Goal: Task Accomplishment & Management: Use online tool/utility

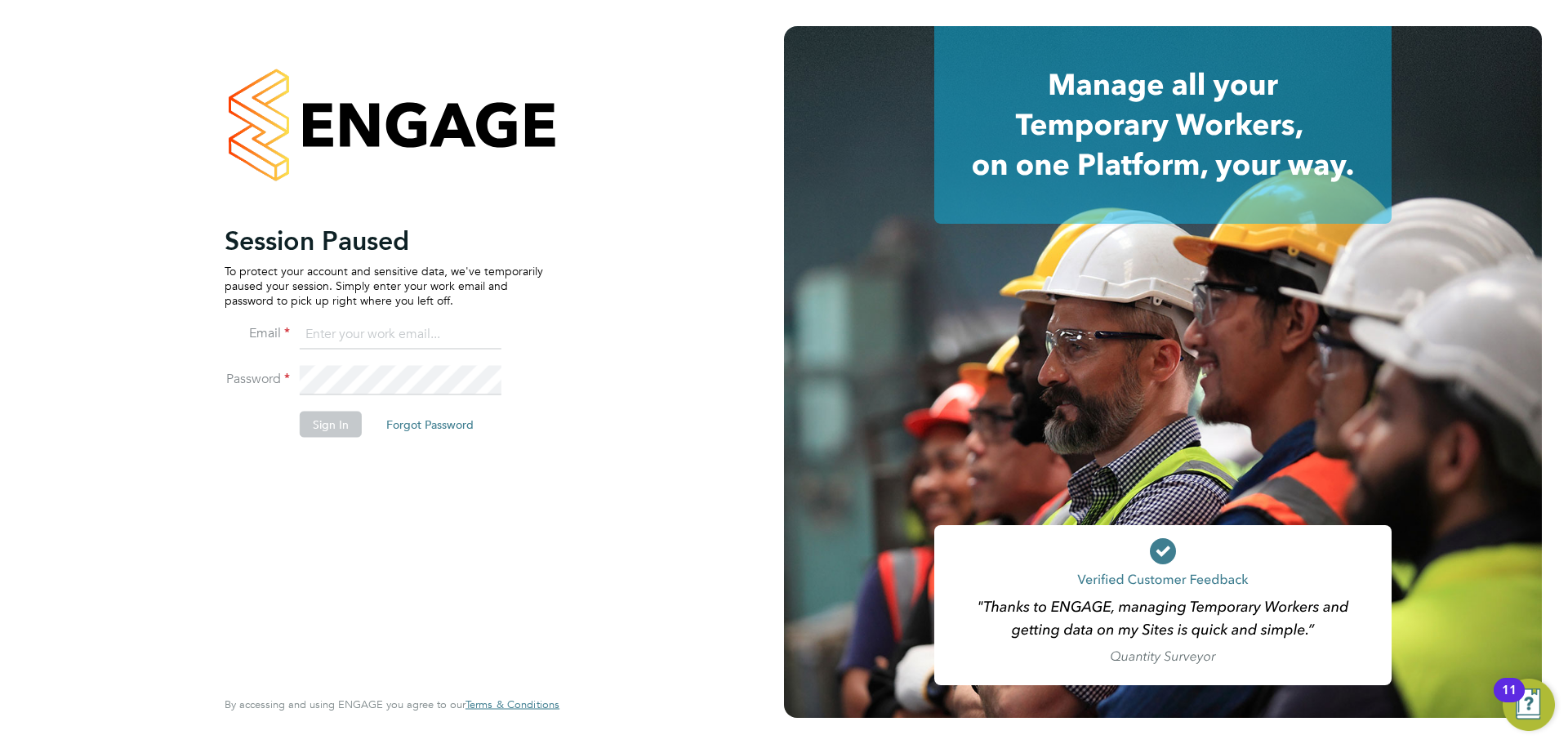
type input "coconnell@skilledcareers.co.uk"
drag, startPoint x: 428, startPoint y: 571, endPoint x: 375, endPoint y: 480, distance: 105.3
click at [427, 571] on div "Session Paused To protect your account and sensitive data, we've temporarily pa…" at bounding box center [384, 453] width 319 height 459
click at [346, 426] on button "Sign In" at bounding box center [331, 424] width 62 height 26
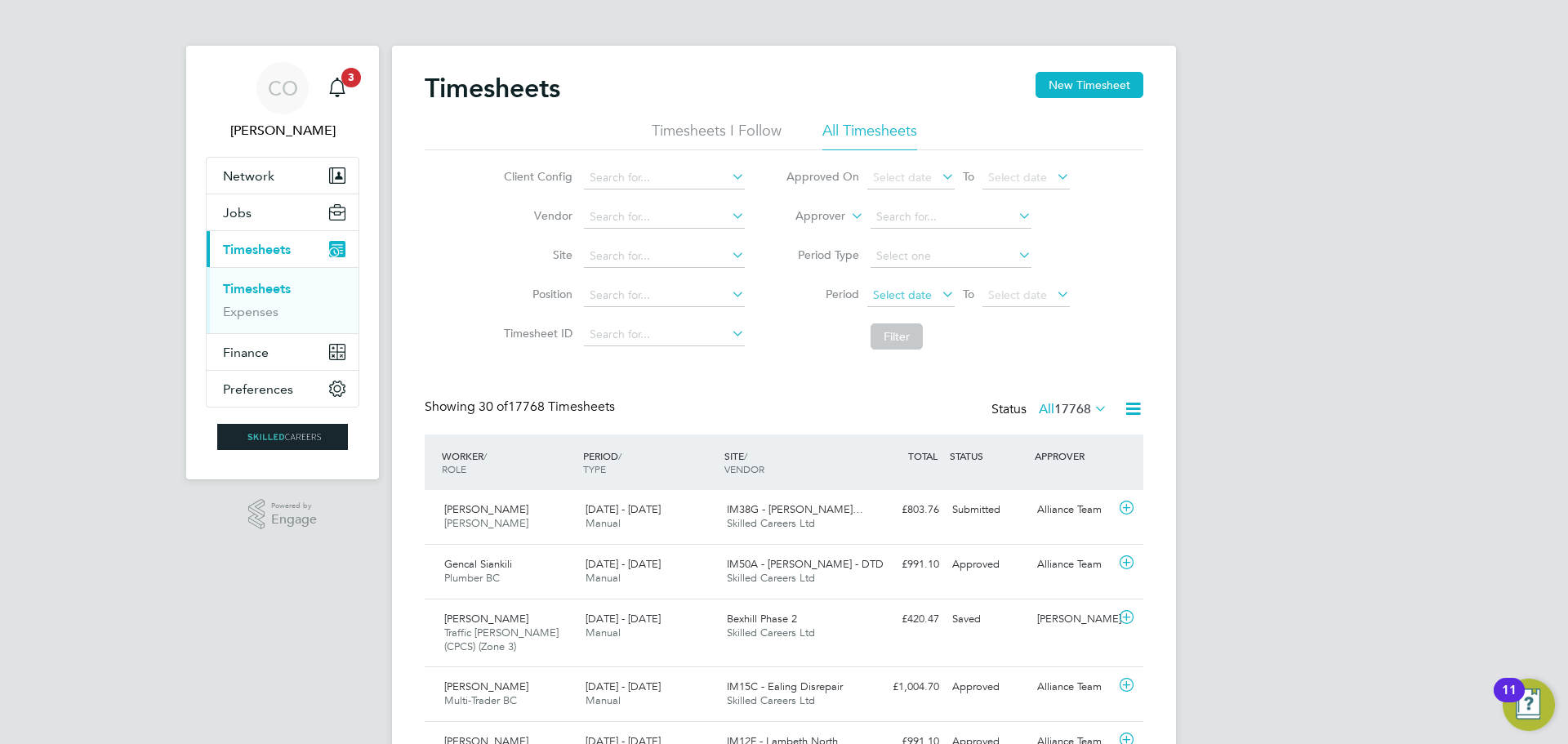
click at [913, 302] on span "Select date" at bounding box center [911, 295] width 88 height 22
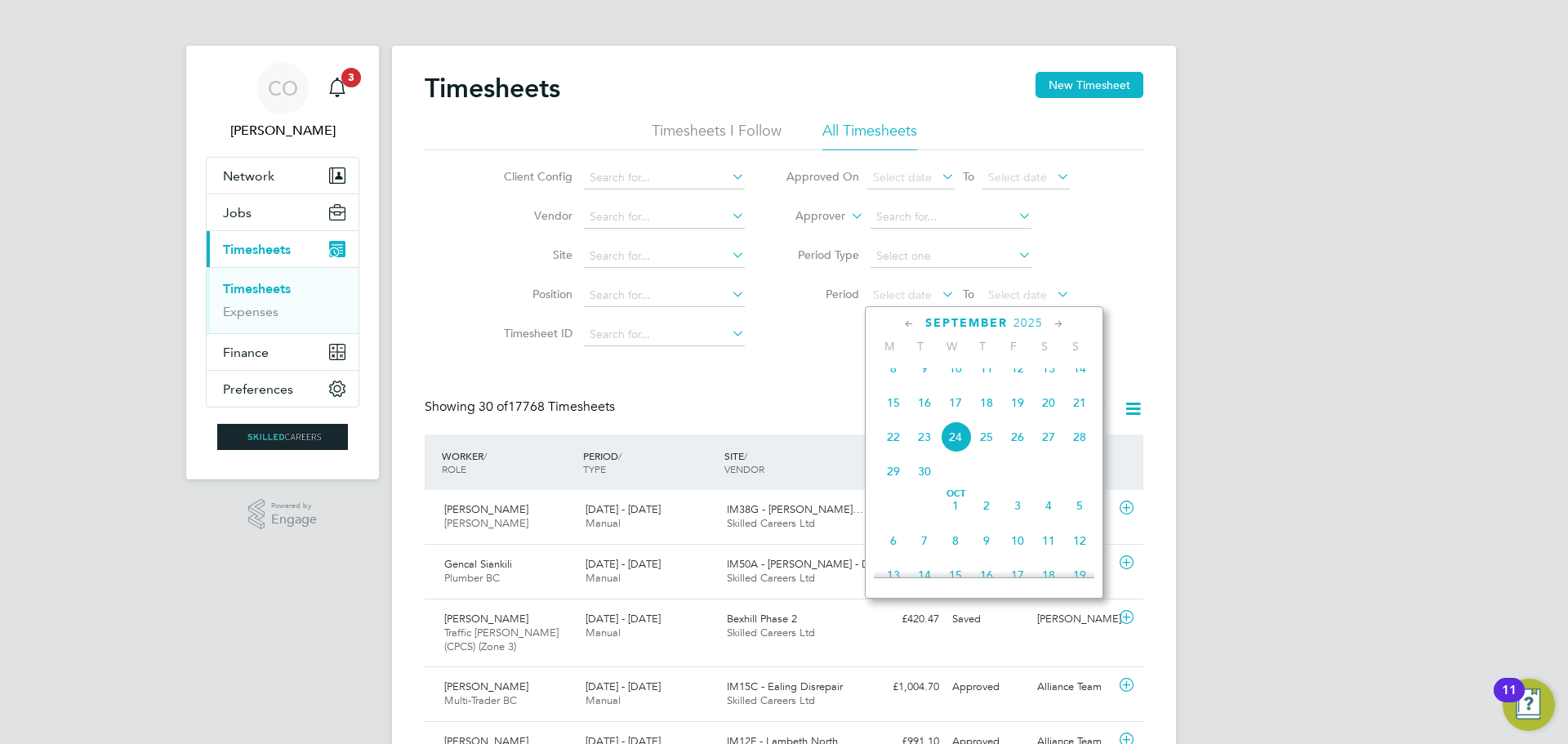
click at [891, 414] on span "15" at bounding box center [893, 402] width 31 height 31
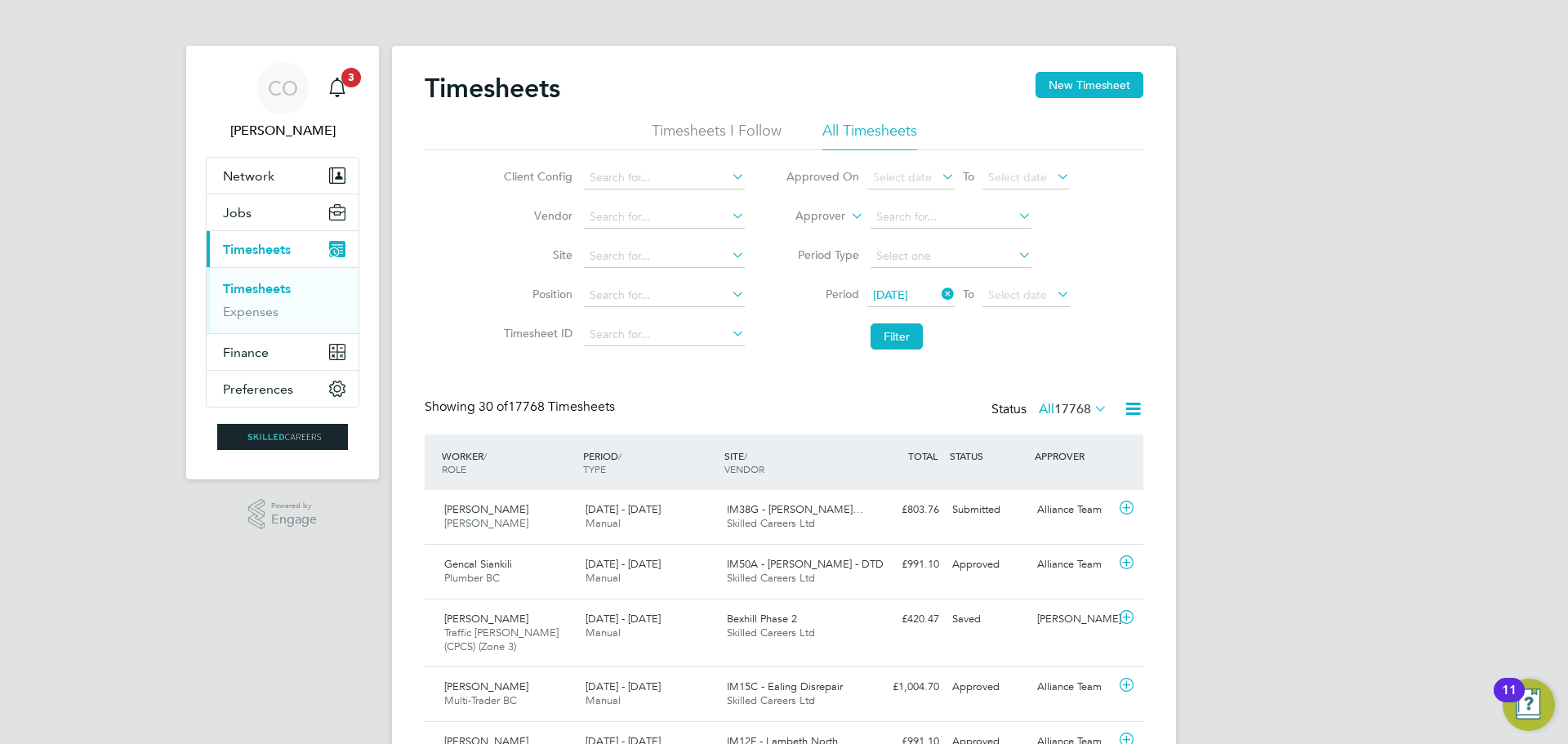
click at [1007, 281] on li "Period [DATE] To Select date" at bounding box center [927, 296] width 325 height 40
click at [1012, 301] on span "Select date" at bounding box center [1018, 295] width 58 height 15
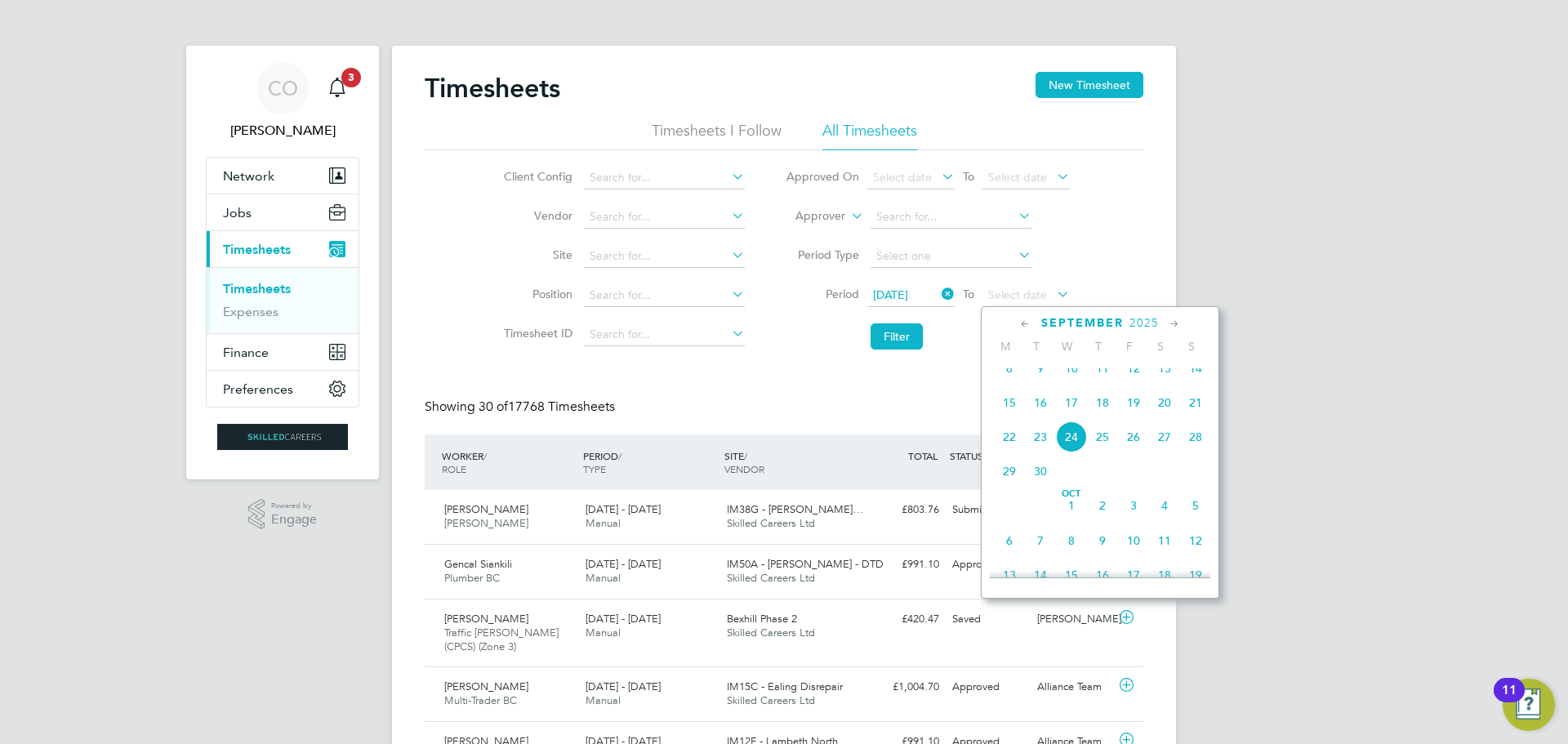
click at [1198, 418] on span "21" at bounding box center [1195, 402] width 31 height 31
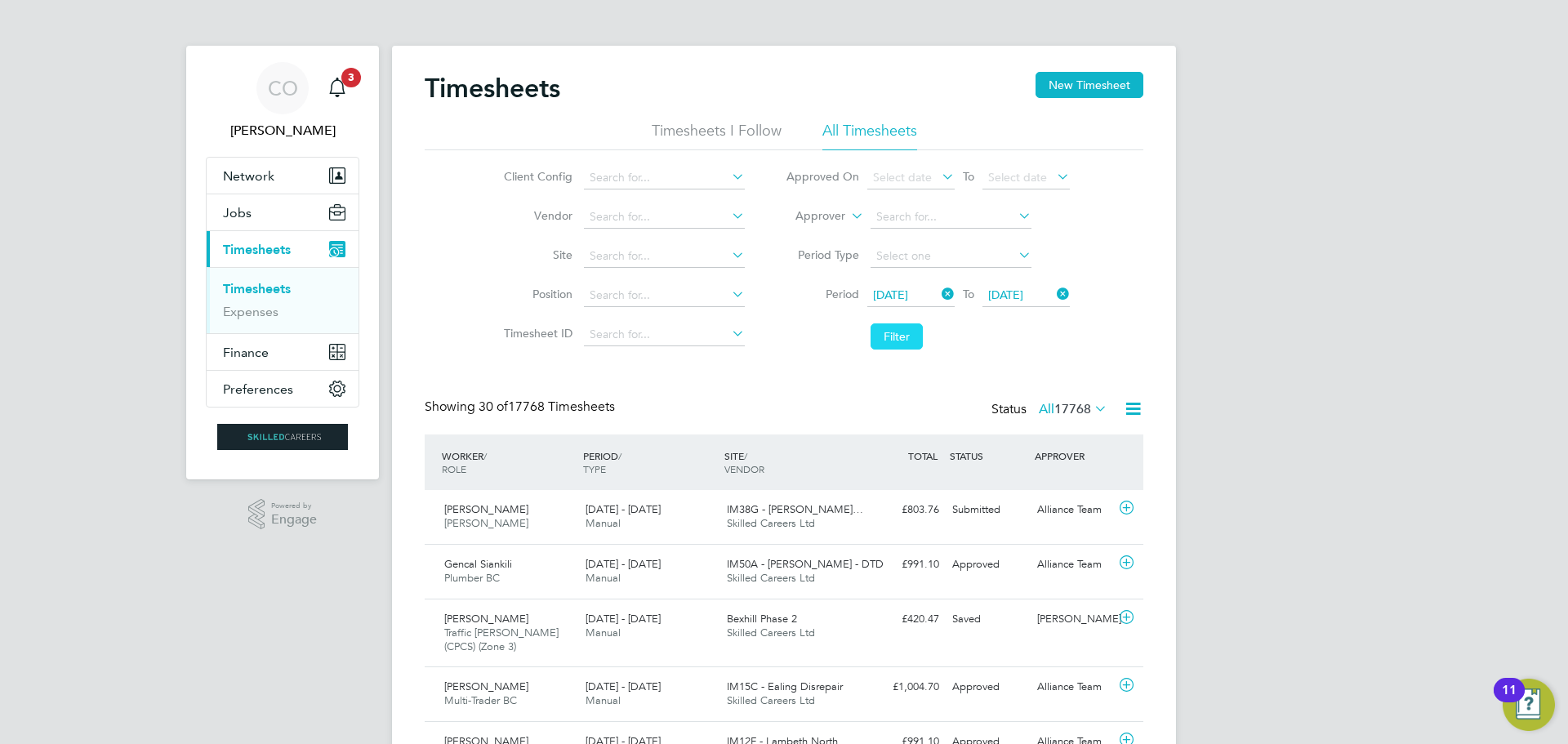
click at [901, 331] on button "Filter" at bounding box center [896, 337] width 52 height 26
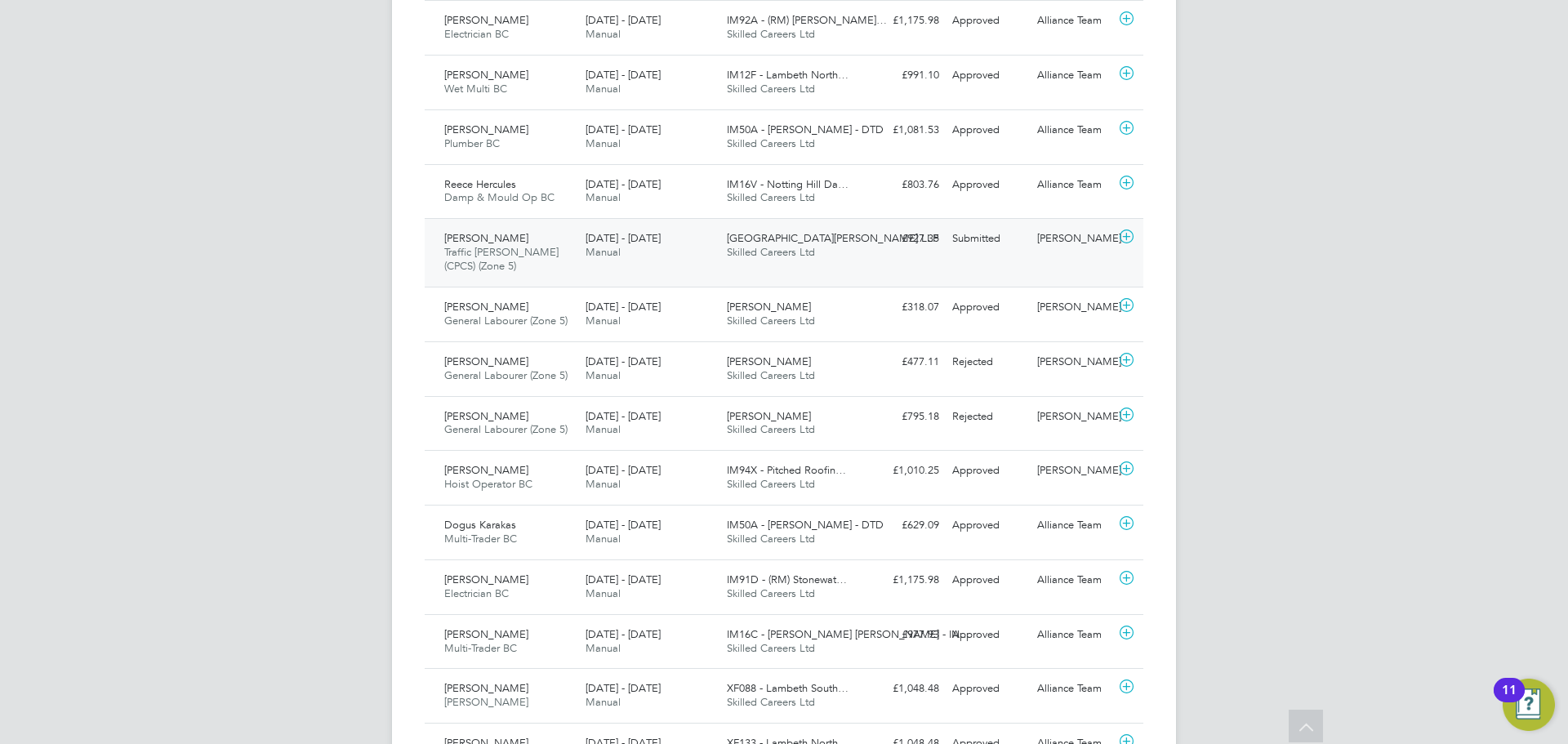
click at [482, 271] on span "Traffic [PERSON_NAME] (CPCS) (Zone 5)" at bounding box center [501, 258] width 114 height 27
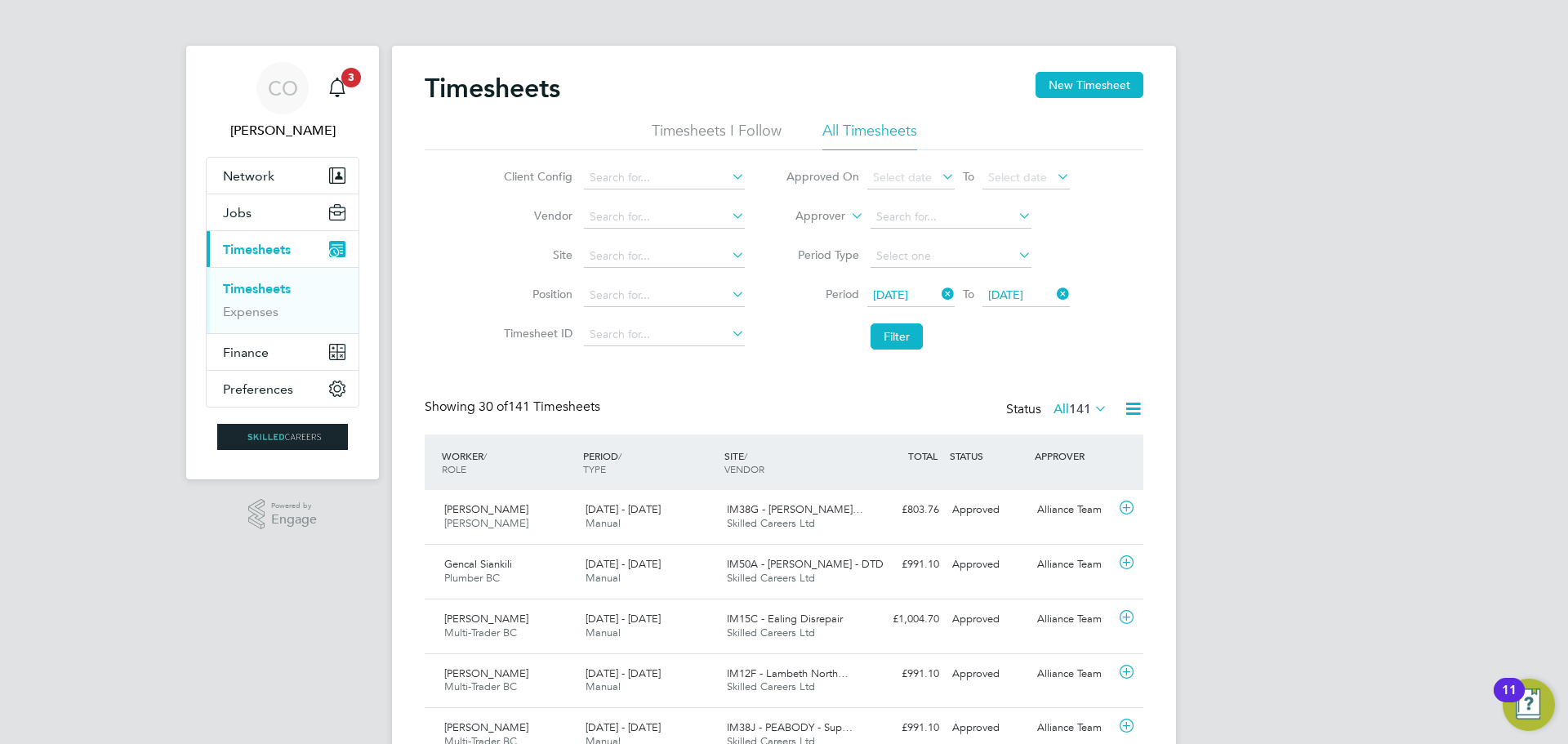
click at [680, 118] on div "Timesheets New Timesheet" at bounding box center [784, 96] width 719 height 49
click at [679, 132] on li "Timesheets I Follow" at bounding box center [717, 135] width 130 height 29
